Goal: Task Accomplishment & Management: Manage account settings

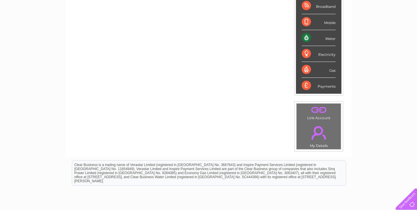
scroll to position [30, 0]
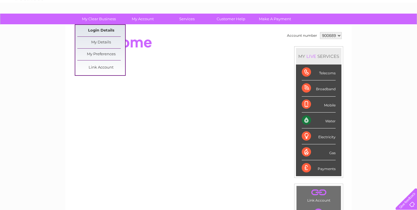
click at [379, 29] on link "Login Details" at bounding box center [386, 26] width 14 height 6
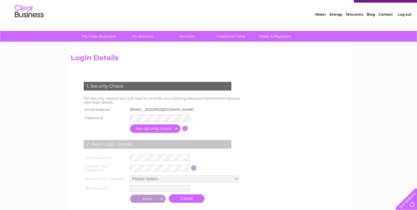
scroll to position [12, 0]
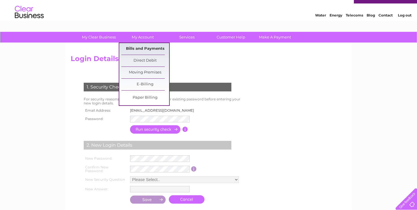
click at [143, 48] on link "Bills and Payments" at bounding box center [145, 49] width 48 height 12
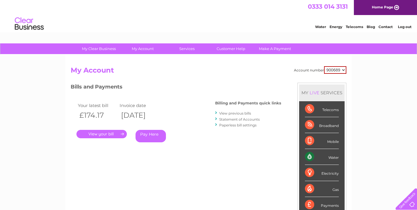
click at [110, 134] on link "." at bounding box center [101, 134] width 50 height 8
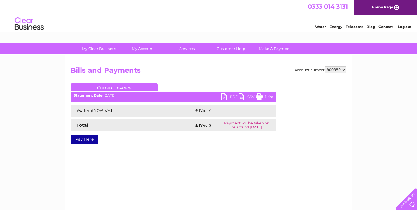
click at [225, 96] on link "PDF" at bounding box center [229, 98] width 17 height 8
